Goal: Task Accomplishment & Management: Use online tool/utility

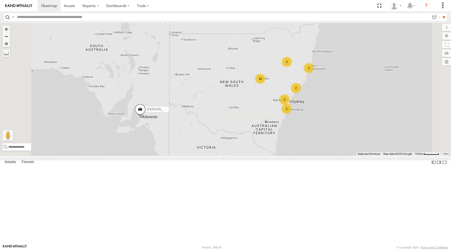
click at [265, 84] on div "10" at bounding box center [260, 79] width 10 height 10
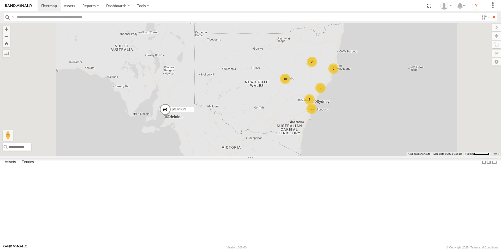
click at [290, 84] on div "10" at bounding box center [285, 79] width 10 height 10
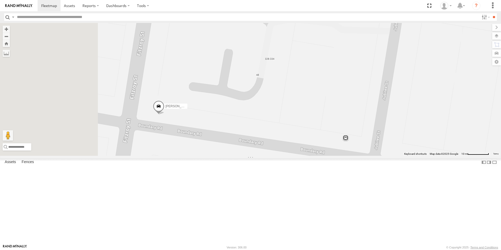
drag, startPoint x: 193, startPoint y: 171, endPoint x: 261, endPoint y: 161, distance: 68.3
click at [261, 156] on div "Darcy Furnell - NEW ute MJ Williamson Spare Brandon Edwards Kane McDermott New …" at bounding box center [250, 89] width 501 height 133
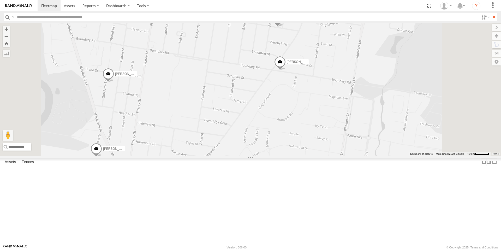
click at [286, 70] on span at bounding box center [279, 63] width 11 height 14
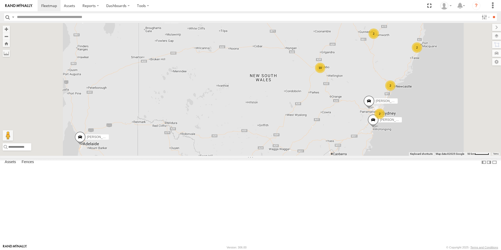
click at [325, 73] on div "10" at bounding box center [320, 68] width 10 height 10
click at [391, 116] on div "Darcy Furnell - NEW ute 2 10 2 Matt Harding Kyle Griffey 2 2" at bounding box center [250, 89] width 501 height 133
drag, startPoint x: 387, startPoint y: 115, endPoint x: 384, endPoint y: 116, distance: 2.9
click at [325, 73] on div "10" at bounding box center [320, 68] width 10 height 10
drag, startPoint x: 386, startPoint y: 111, endPoint x: 389, endPoint y: 111, distance: 3.1
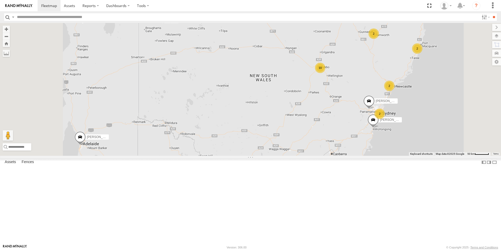
click at [325, 73] on div "10" at bounding box center [320, 68] width 10 height 10
click at [325, 73] on div "10" at bounding box center [319, 67] width 10 height 10
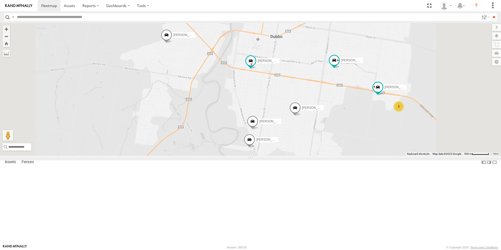
click at [404, 112] on div "3" at bounding box center [399, 106] width 10 height 10
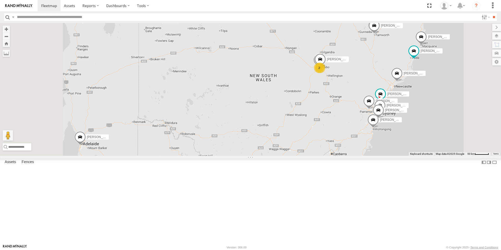
click at [324, 73] on div "2" at bounding box center [319, 68] width 10 height 10
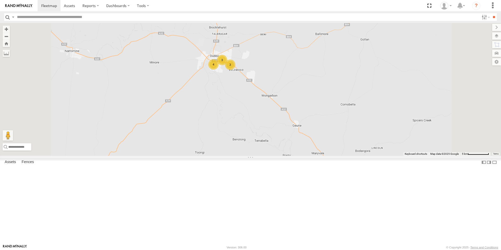
click at [235, 70] on div "3" at bounding box center [230, 64] width 10 height 10
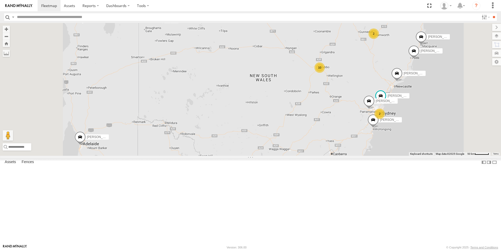
click at [325, 73] on div "10" at bounding box center [319, 67] width 10 height 10
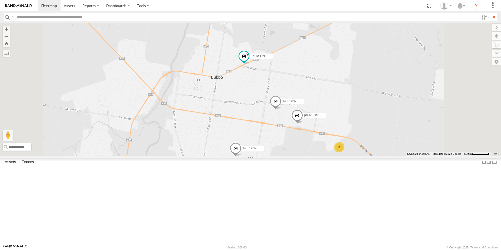
click at [206, 179] on div "2" at bounding box center [200, 173] width 10 height 10
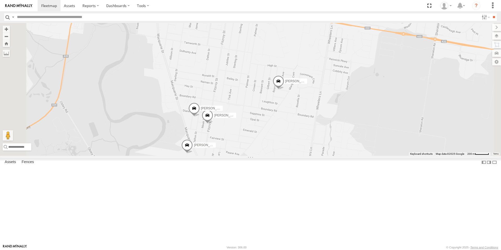
drag, startPoint x: 334, startPoint y: 217, endPoint x: 330, endPoint y: 169, distance: 47.7
click at [330, 156] on div "Darcy Furnell - NEW ute Tom Brisbane Michael Townsend Matt Harding Kyle Griffey…" at bounding box center [250, 89] width 501 height 133
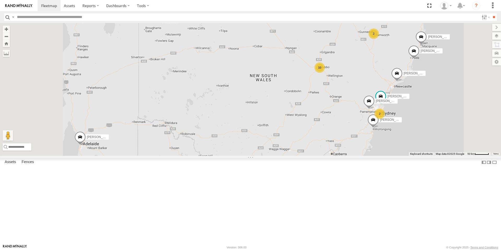
click at [325, 73] on div "10" at bounding box center [319, 67] width 10 height 10
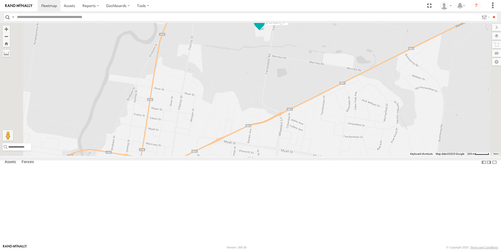
click at [264, 27] on span at bounding box center [259, 22] width 9 height 9
click at [313, 88] on div "Darcy Furnell - NEW ute Tom Brisbane Michael Townsend Matt Harding Kyle Griffey…" at bounding box center [250, 89] width 501 height 133
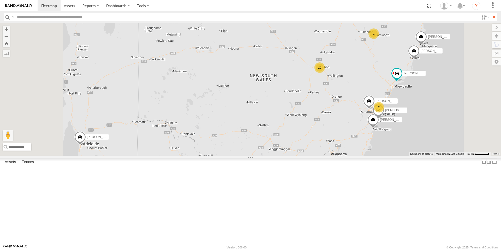
click at [325, 73] on div "10" at bounding box center [319, 67] width 10 height 10
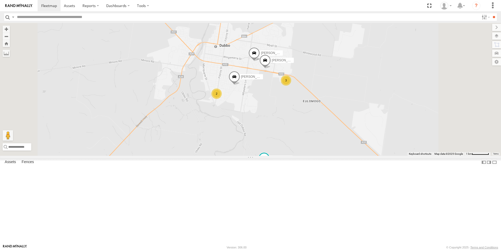
click at [222, 99] on div "2" at bounding box center [216, 93] width 10 height 10
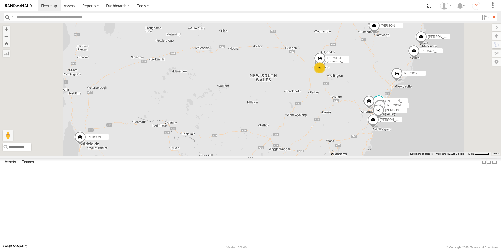
click at [324, 73] on div "2" at bounding box center [319, 68] width 10 height 10
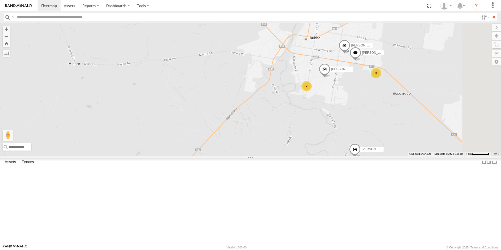
drag, startPoint x: 431, startPoint y: 130, endPoint x: 410, endPoint y: 150, distance: 28.8
click at [410, 150] on div "Tom Brisbane Michael Townsend Brandon Edwards Matt Harding Kyle Griffey Sam War…" at bounding box center [250, 89] width 501 height 133
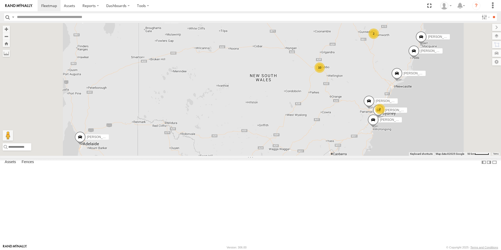
click at [325, 73] on div "10" at bounding box center [319, 67] width 10 height 10
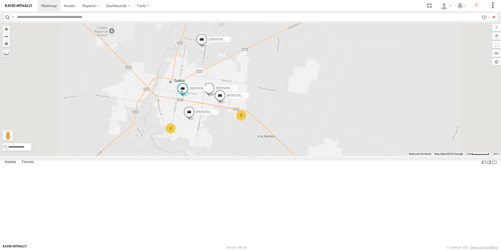
click at [246, 121] on div "3" at bounding box center [241, 115] width 10 height 10
click at [175, 136] on div "2" at bounding box center [170, 130] width 10 height 10
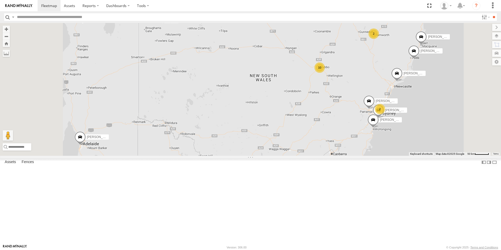
click at [325, 73] on div "10" at bounding box center [319, 67] width 10 height 10
click at [325, 73] on div "4" at bounding box center [320, 68] width 10 height 10
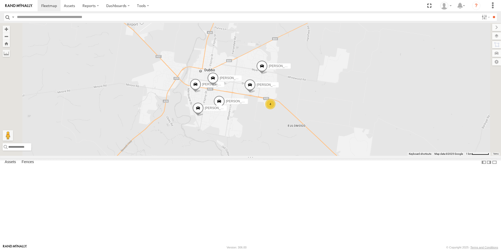
click at [268, 74] on span at bounding box center [261, 67] width 11 height 14
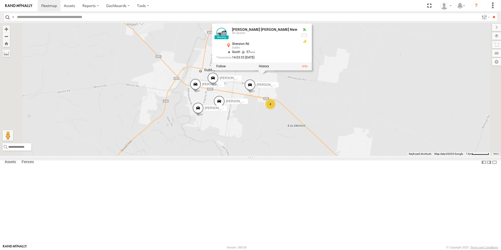
click at [337, 119] on div "Brandon Edwards Kane McDermott New Kye Matterson Billy Richardson Harrison Mayb…" at bounding box center [250, 89] width 501 height 133
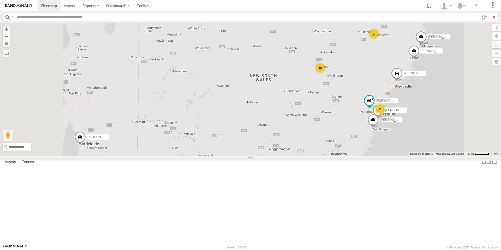
click at [325, 73] on div "10" at bounding box center [320, 68] width 10 height 10
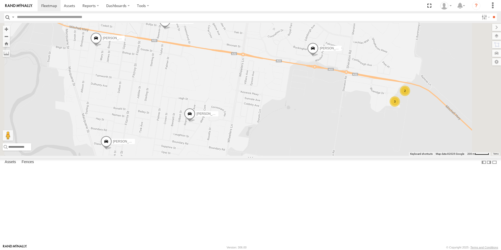
click at [400, 107] on div "3" at bounding box center [395, 101] width 10 height 10
